Goal: Task Accomplishment & Management: Complete application form

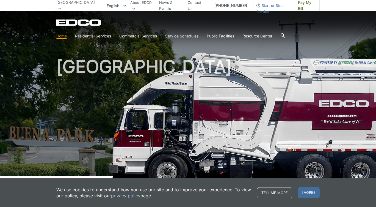
click at [217, 73] on h1 "[GEOGRAPHIC_DATA]" at bounding box center [188, 118] width 264 height 121
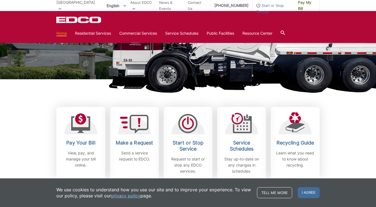
scroll to position [97, 0]
click at [311, 189] on span "I agree" at bounding box center [309, 192] width 22 height 11
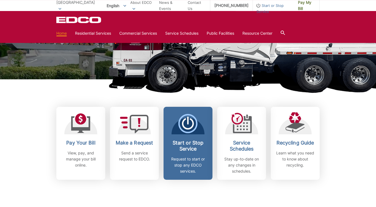
click at [181, 154] on div "Start or Stop Service Request to start or stop any EDCO services." at bounding box center [188, 157] width 41 height 34
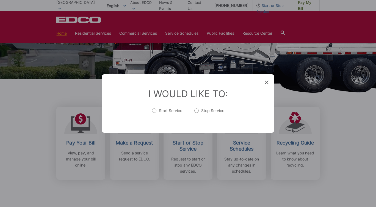
click at [154, 113] on label "Start Service" at bounding box center [167, 113] width 30 height 11
radio input "true"
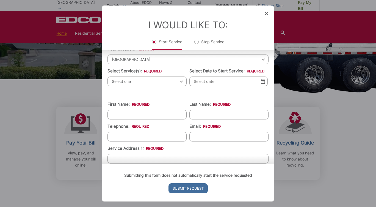
scroll to position [0, 0]
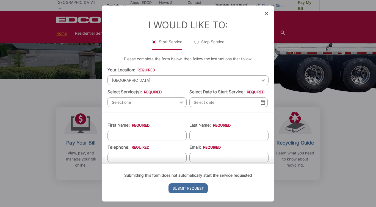
click at [161, 99] on span "Select one" at bounding box center [147, 102] width 79 height 10
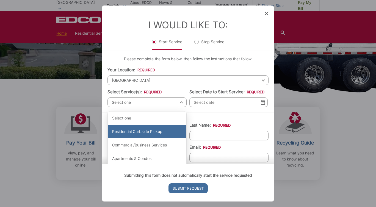
click at [170, 130] on div "Residential Curbside Pickup" at bounding box center [147, 131] width 79 height 13
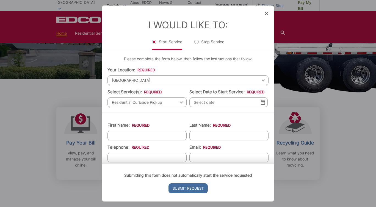
click at [212, 107] on input "Select Date to Start Service: *" at bounding box center [229, 102] width 78 height 10
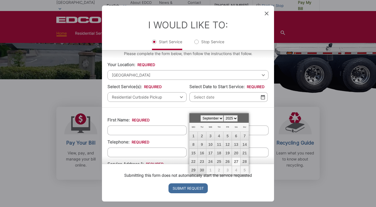
scroll to position [5, 0]
click at [246, 120] on link "Next" at bounding box center [245, 117] width 8 height 8
click at [208, 135] on link "1" at bounding box center [211, 136] width 8 height 8
type input "10/01/2025"
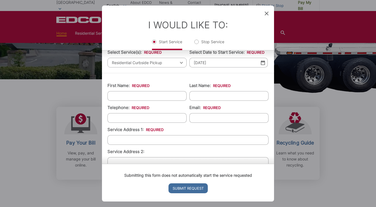
scroll to position [40, 0]
click at [147, 98] on input "First Name: *" at bounding box center [147, 96] width 79 height 10
type input "b"
type input "Brandon"
type input "Norris"
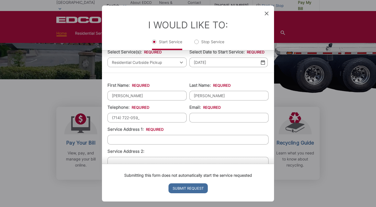
type input "(714) 722-0591"
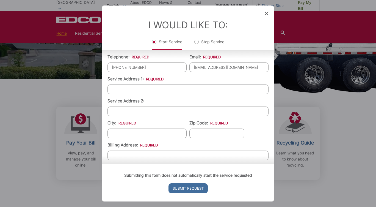
scroll to position [90, 0]
type input "b_norris16@yahoo.com"
type input "5505 Thelma Ave."
type input "[GEOGRAPHIC_DATA]"
type input "C"
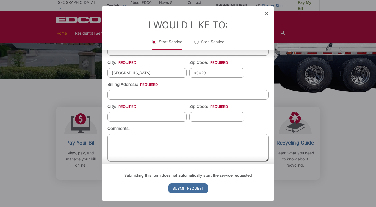
scroll to position [152, 0]
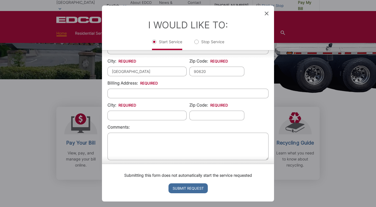
type input "90620"
type input "5505 Thelma Ave."
type input "[GEOGRAPHIC_DATA]"
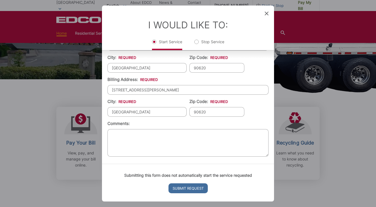
type input "90620"
click at [130, 191] on div "Submitting this form does not automatically start the service requested Submit …" at bounding box center [188, 183] width 172 height 38
click at [182, 187] on input "Submit Request" at bounding box center [188, 188] width 39 height 10
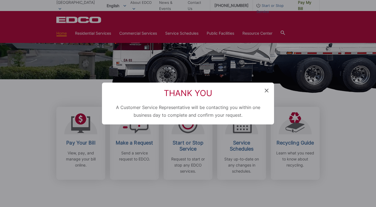
scroll to position [149, 0]
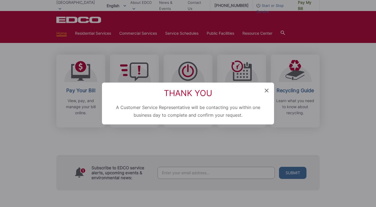
click at [265, 89] on icon at bounding box center [267, 91] width 4 height 4
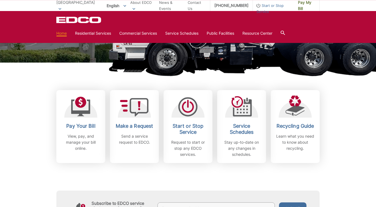
scroll to position [114, 0]
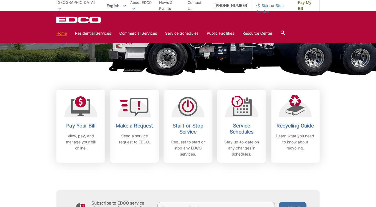
click at [277, 3] on span "Start or Stop Service" at bounding box center [273, 8] width 41 height 12
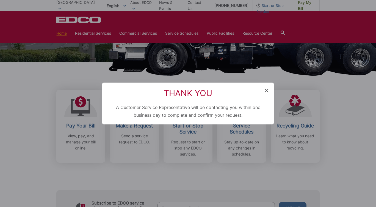
click at [269, 89] on icon at bounding box center [267, 91] width 4 height 4
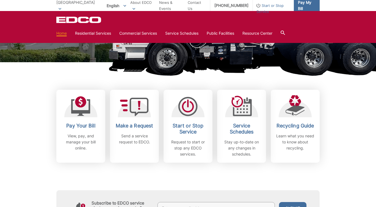
click at [298, 6] on span "Pay My Bill" at bounding box center [306, 5] width 17 height 12
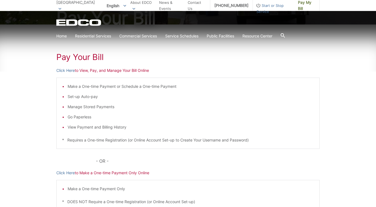
scroll to position [72, 0]
click at [66, 71] on link "Click Here" at bounding box center [65, 70] width 18 height 6
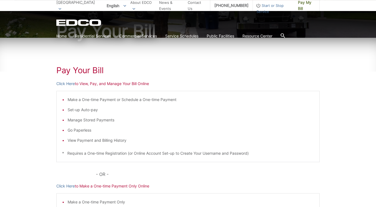
scroll to position [0, 0]
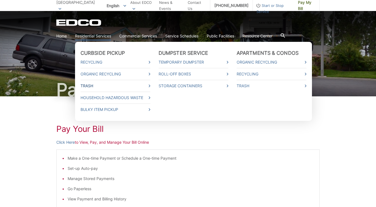
click at [125, 89] on link "Trash" at bounding box center [116, 86] width 70 height 6
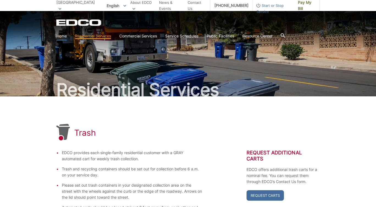
click at [59, 37] on link "Home" at bounding box center [61, 36] width 10 height 6
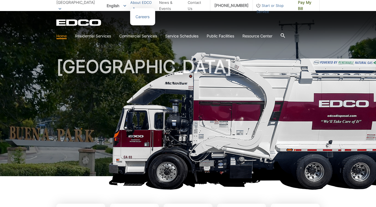
click at [137, 3] on link "About EDCO" at bounding box center [142, 5] width 25 height 12
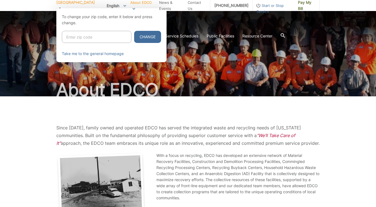
click at [73, 9] on div "To change your zip code, enter it below and press change. Change Take me to the…" at bounding box center [111, 35] width 110 height 54
click at [205, 119] on div at bounding box center [188, 111] width 376 height 207
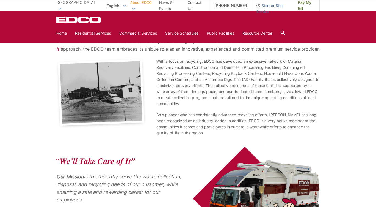
scroll to position [193, 0]
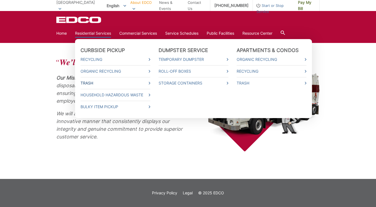
click at [114, 82] on link "Trash" at bounding box center [116, 83] width 70 height 6
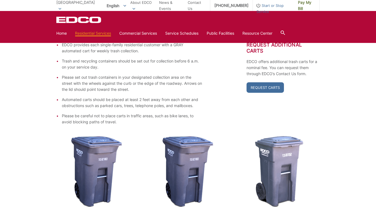
click at [114, 82] on li "Please set out trash containers in your designated collection area on the stree…" at bounding box center [132, 83] width 141 height 18
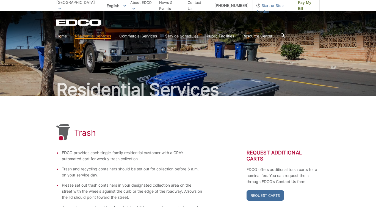
click at [191, 36] on link "Service Schedules" at bounding box center [181, 36] width 33 height 6
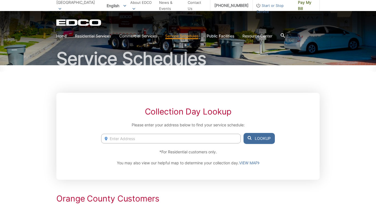
scroll to position [33, 0]
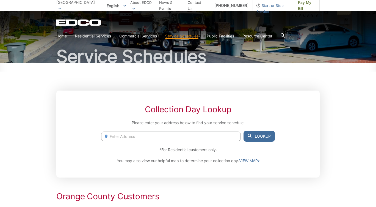
click at [155, 136] on input "Enter Address" at bounding box center [171, 137] width 140 height 10
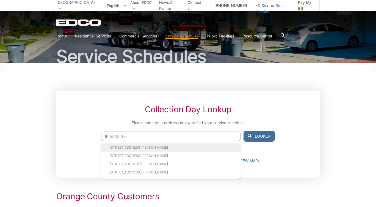
click at [149, 146] on li "[STREET_ADDRESS][PERSON_NAME]" at bounding box center [171, 147] width 140 height 8
type input "[STREET_ADDRESS][PERSON_NAME]"
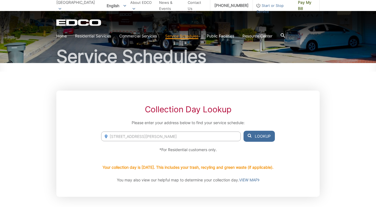
click at [265, 140] on button "Lookup" at bounding box center [259, 136] width 31 height 11
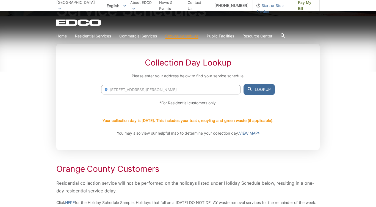
scroll to position [96, 0]
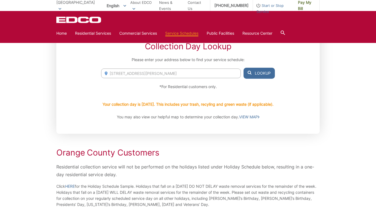
click at [253, 77] on button "Lookup" at bounding box center [259, 73] width 31 height 11
click at [257, 118] on link "VIEW MAP" at bounding box center [249, 117] width 20 height 6
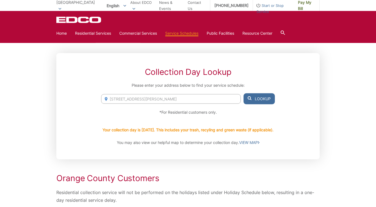
scroll to position [69, 0]
